Goal: Transaction & Acquisition: Purchase product/service

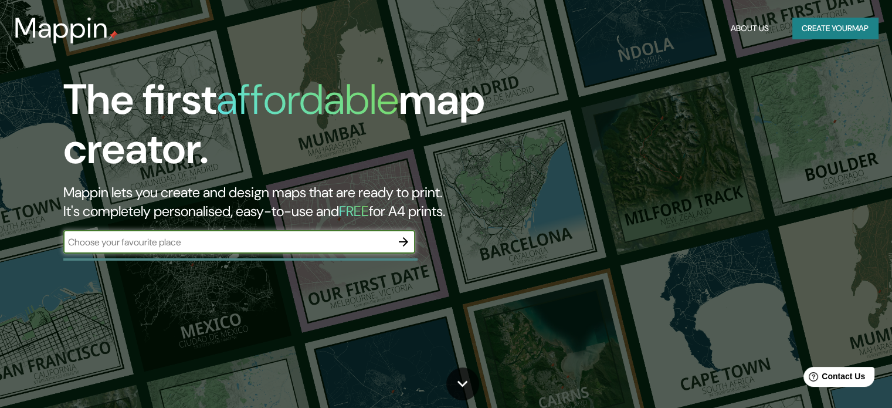
click at [399, 239] on icon "button" at bounding box center [404, 242] width 14 height 14
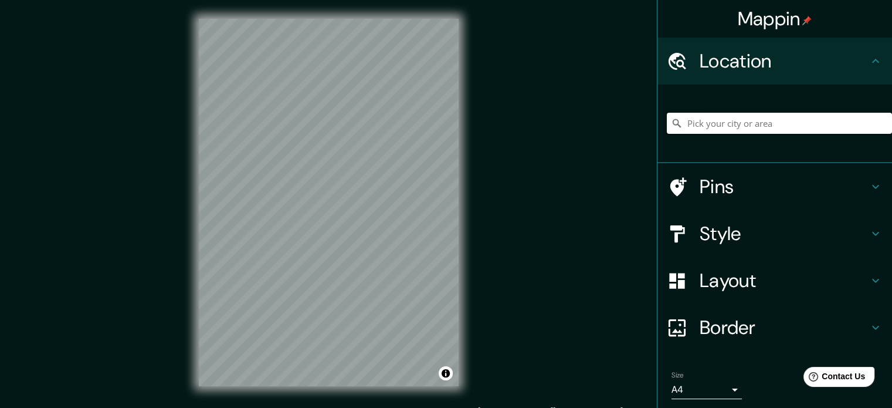
click at [725, 124] on input "Pick your city or area" at bounding box center [779, 123] width 225 height 21
type input "[GEOGRAPHIC_DATA]"
click at [720, 241] on h4 "Style" at bounding box center [784, 233] width 169 height 23
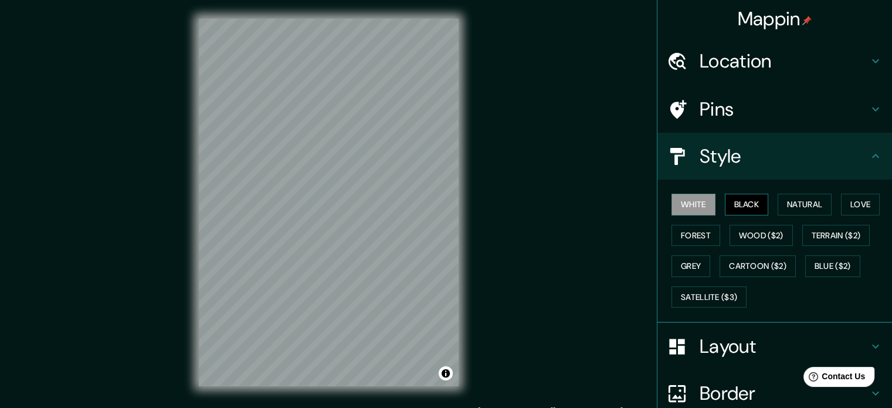
click at [739, 201] on button "Black" at bounding box center [747, 205] width 44 height 22
click at [783, 206] on button "Natural" at bounding box center [805, 205] width 54 height 22
click at [824, 205] on button "Natural" at bounding box center [805, 205] width 54 height 22
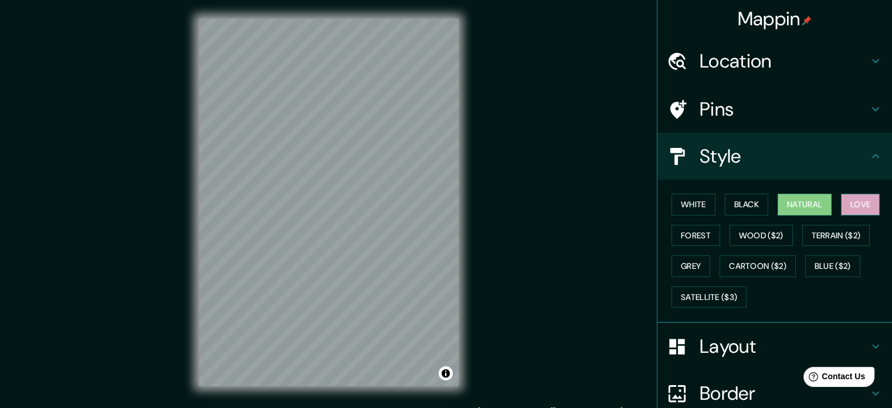
click at [871, 202] on button "Love" at bounding box center [860, 205] width 39 height 22
click at [678, 248] on div "White Black Natural Love Forest Wood ($2) Terrain ($2) Grey Cartoon ($2) Blue (…" at bounding box center [779, 250] width 225 height 123
click at [681, 241] on button "Forest" at bounding box center [696, 236] width 49 height 22
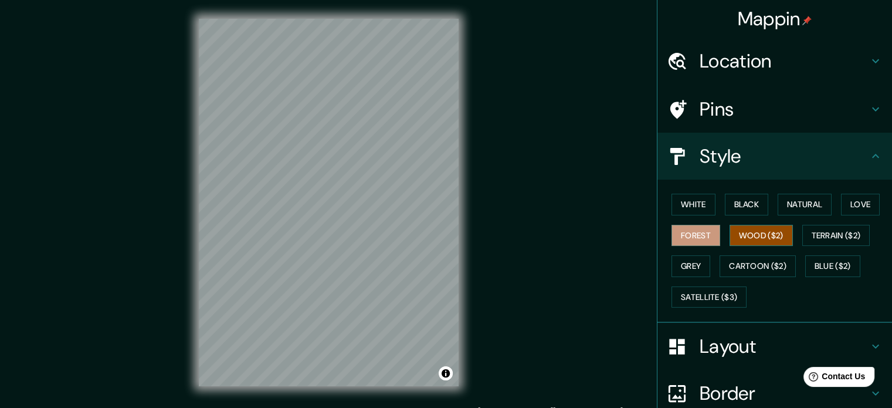
click at [741, 234] on button "Wood ($2)" at bounding box center [761, 236] width 63 height 22
click at [820, 228] on button "Terrain ($2)" at bounding box center [836, 236] width 68 height 22
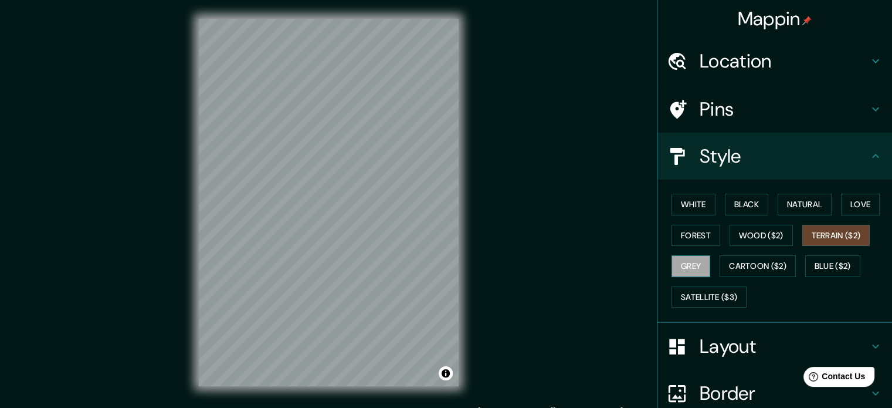
click at [699, 259] on button "Grey" at bounding box center [691, 266] width 39 height 22
click at [736, 263] on button "Cartoon ($2)" at bounding box center [758, 266] width 76 height 22
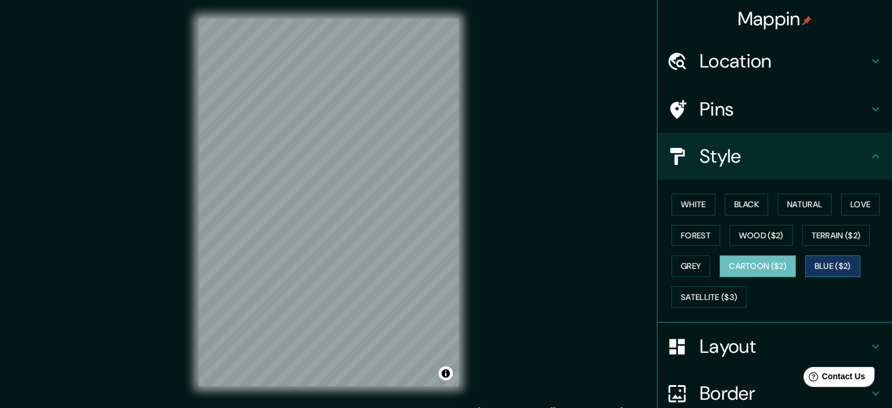
click at [821, 260] on button "Blue ($2)" at bounding box center [832, 266] width 55 height 22
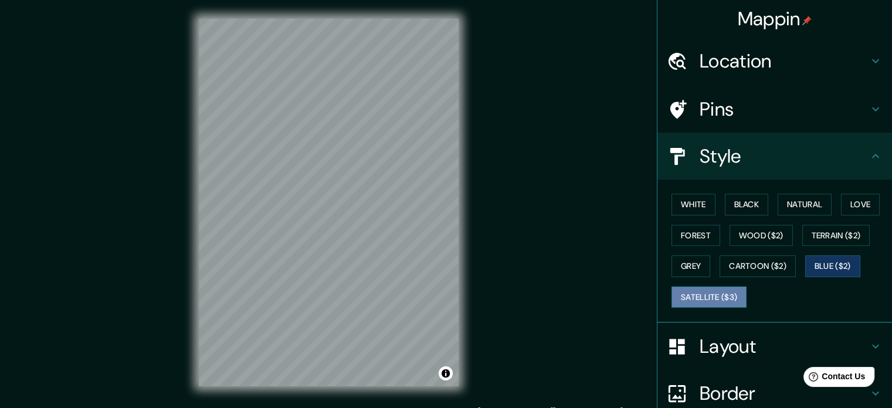
click at [704, 289] on button "Satellite ($3)" at bounding box center [709, 297] width 75 height 22
click at [537, 195] on div "Mappin Location [GEOGRAPHIC_DATA] Pins Style White Black Natural Love Forest Wo…" at bounding box center [446, 212] width 892 height 424
click at [716, 351] on h4 "Layout" at bounding box center [784, 345] width 169 height 23
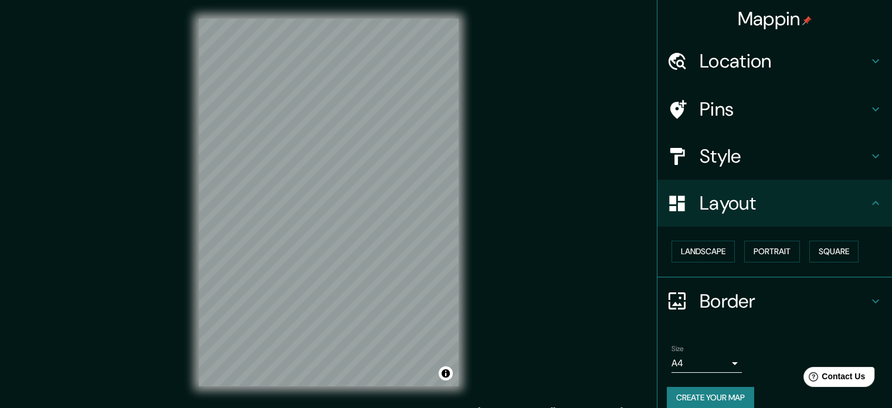
click at [718, 263] on div "Landscape [GEOGRAPHIC_DATA]" at bounding box center [779, 251] width 225 height 31
click at [714, 255] on button "Landscape" at bounding box center [703, 252] width 63 height 22
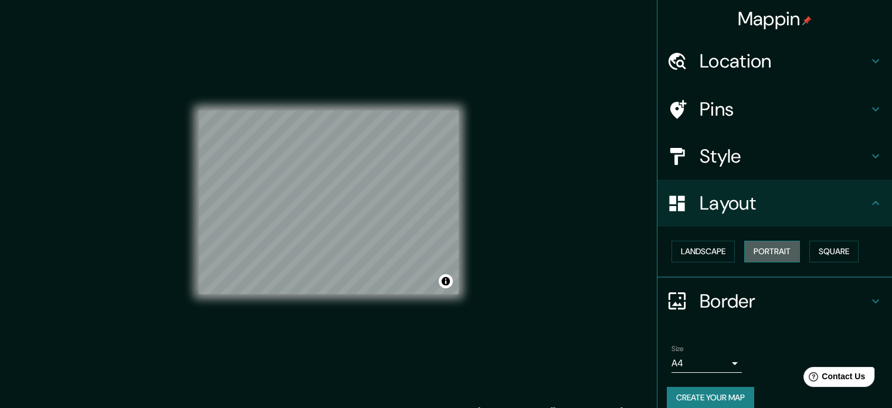
click at [758, 248] on button "Portrait" at bounding box center [772, 252] width 56 height 22
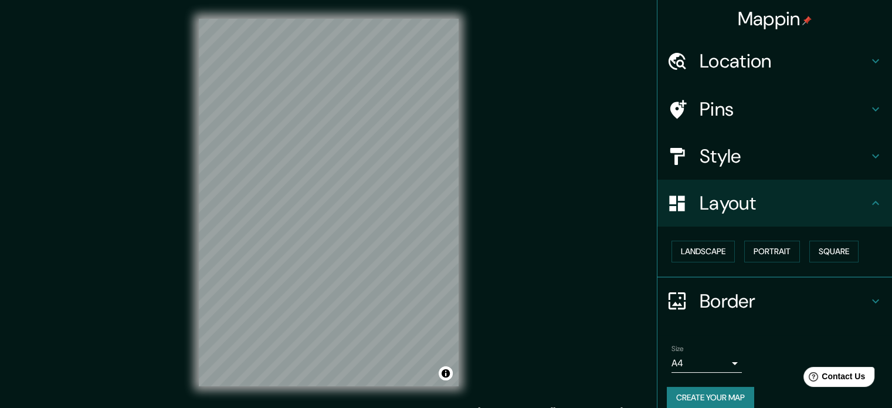
click at [856, 253] on div "Landscape [GEOGRAPHIC_DATA]" at bounding box center [779, 251] width 225 height 31
click at [834, 255] on button "Square" at bounding box center [834, 252] width 49 height 22
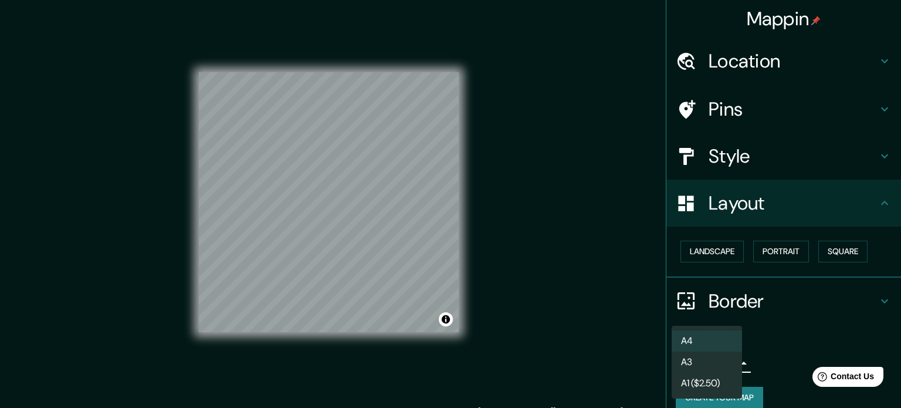
click at [696, 359] on body "Mappin Location [GEOGRAPHIC_DATA] Pins Style Layout Landscape Portrait Square B…" at bounding box center [450, 204] width 901 height 408
click at [702, 358] on li "A3" at bounding box center [707, 361] width 70 height 21
type input "a4"
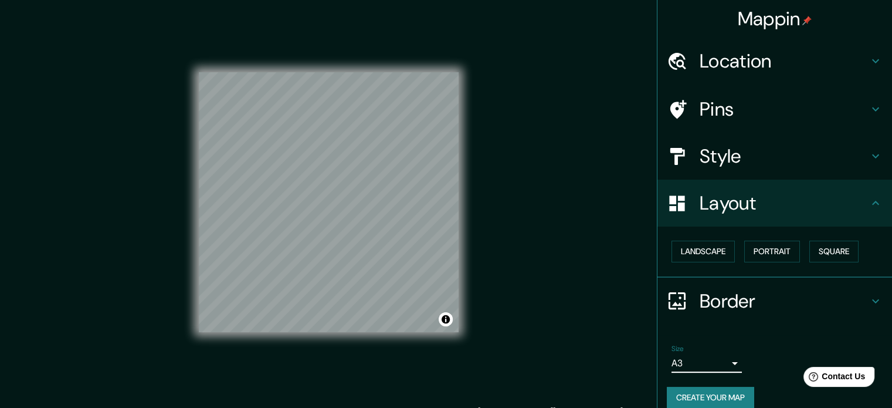
click at [678, 105] on div at bounding box center [683, 109] width 33 height 21
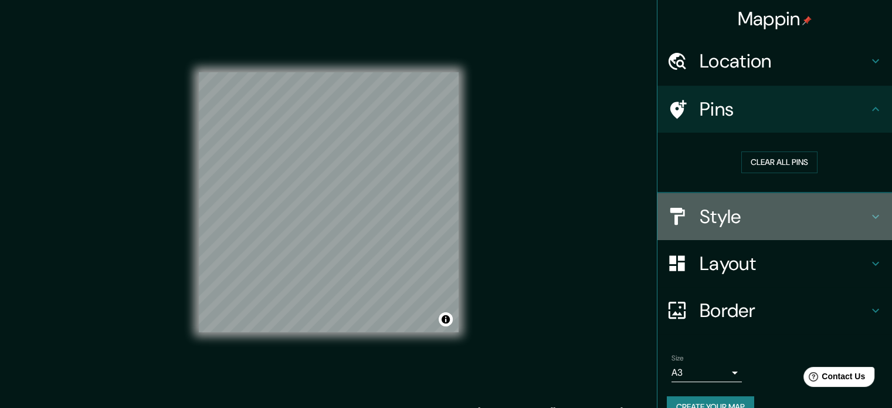
click at [758, 228] on div "Style" at bounding box center [775, 216] width 235 height 47
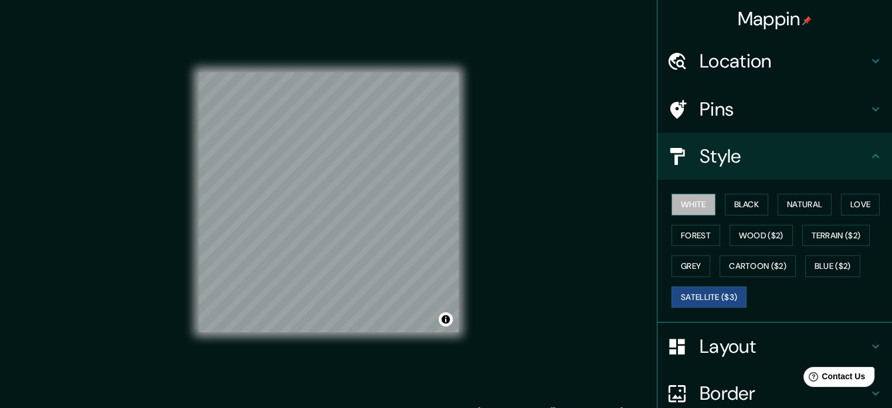
click at [683, 210] on button "White" at bounding box center [694, 205] width 44 height 22
